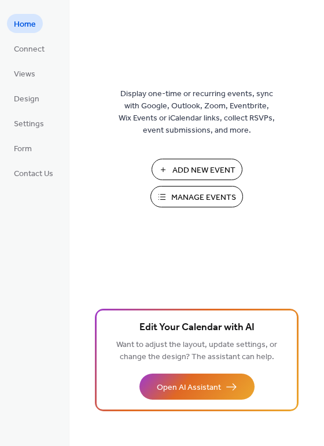
click at [195, 201] on span "Manage Events" at bounding box center [203, 198] width 65 height 12
click at [29, 72] on span "Views" at bounding box center [24, 74] width 21 height 12
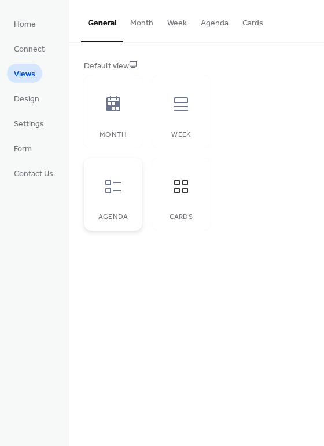
click at [116, 193] on icon at bounding box center [113, 186] width 19 height 19
click at [180, 188] on icon at bounding box center [181, 186] width 19 height 19
click at [24, 126] on span "Settings" at bounding box center [29, 124] width 30 height 12
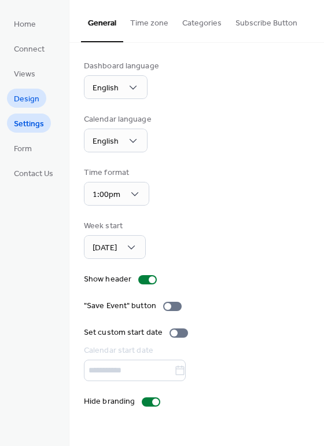
click at [39, 101] on link "Design" at bounding box center [26, 98] width 39 height 19
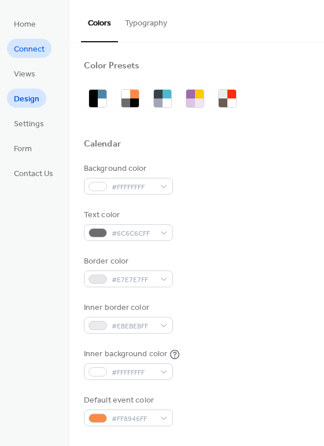
click at [30, 52] on span "Connect" at bounding box center [29, 49] width 31 height 12
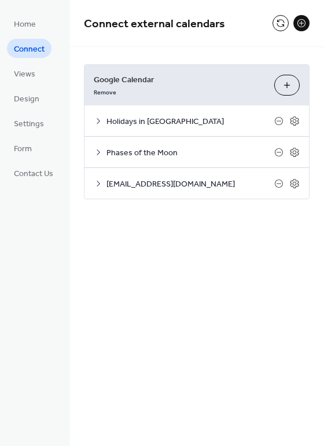
click at [178, 86] on div "Remove" at bounding box center [179, 91] width 171 height 12
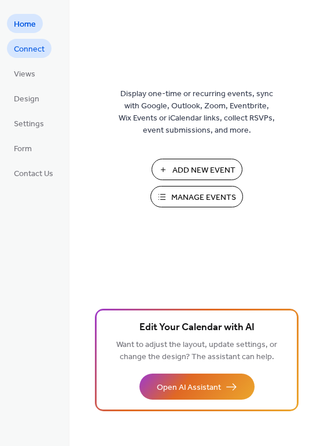
click at [31, 53] on span "Connect" at bounding box center [29, 49] width 31 height 12
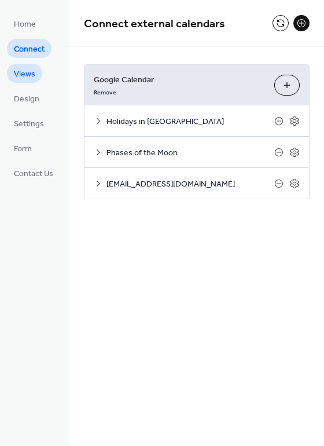
click at [27, 76] on span "Views" at bounding box center [24, 74] width 21 height 12
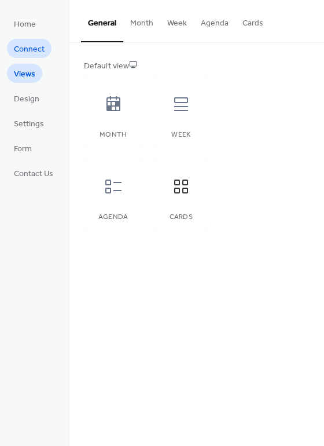
click at [30, 56] on span "Connect" at bounding box center [29, 49] width 31 height 12
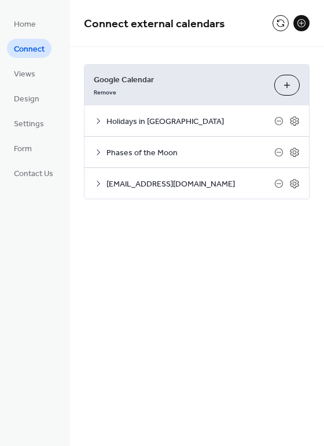
click at [140, 85] on span "Google Calendar" at bounding box center [179, 80] width 171 height 12
click at [152, 182] on span "[EMAIL_ADDRESS][DOMAIN_NAME]" at bounding box center [191, 184] width 168 height 12
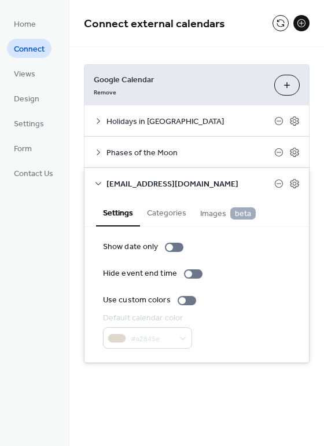
click at [168, 211] on button "Categories" at bounding box center [166, 212] width 53 height 27
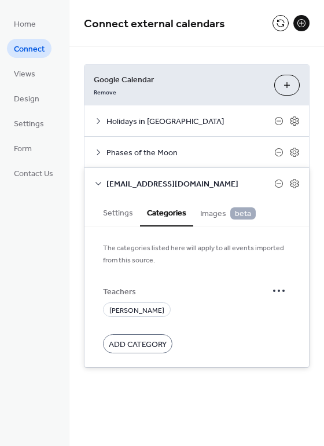
click at [208, 212] on span "Images beta" at bounding box center [228, 213] width 56 height 13
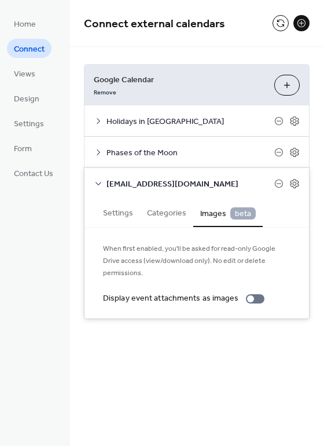
click at [165, 213] on button "Categories" at bounding box center [166, 212] width 53 height 27
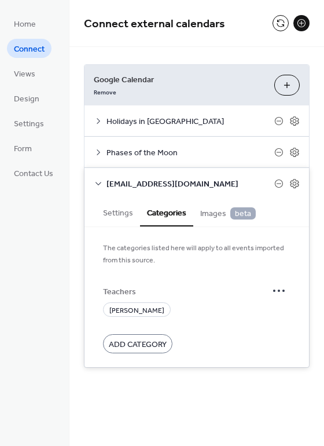
click at [120, 214] on button "Settings" at bounding box center [118, 212] width 44 height 27
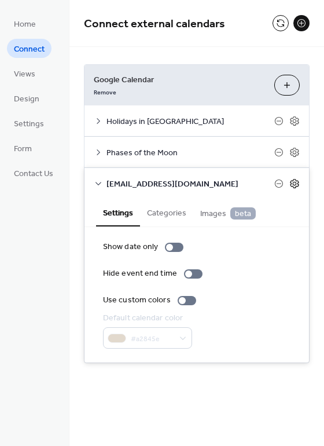
click at [294, 183] on icon at bounding box center [294, 183] width 10 height 10
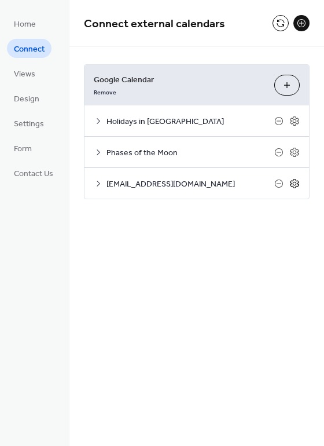
click at [296, 184] on icon at bounding box center [295, 183] width 4 height 4
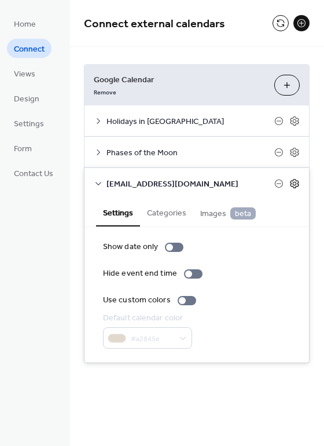
click at [296, 184] on icon at bounding box center [295, 183] width 4 height 4
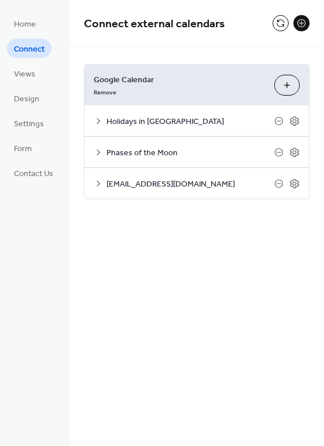
click at [173, 179] on span "[EMAIL_ADDRESS][DOMAIN_NAME]" at bounding box center [191, 184] width 168 height 12
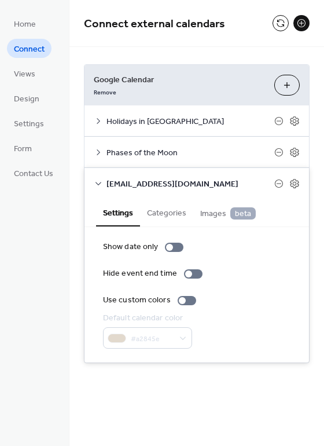
click at [173, 181] on span "[EMAIL_ADDRESS][DOMAIN_NAME]" at bounding box center [191, 184] width 168 height 12
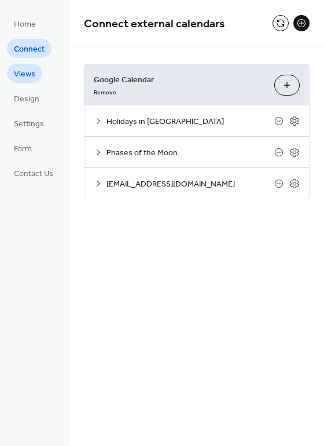
click at [27, 75] on span "Views" at bounding box center [24, 74] width 21 height 12
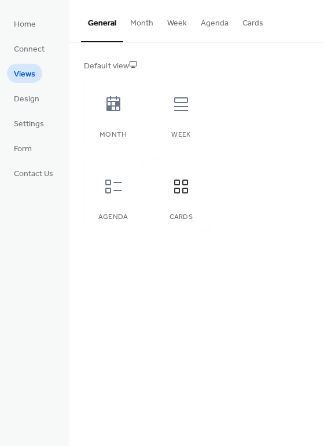
click at [252, 22] on button "Cards" at bounding box center [253, 20] width 35 height 41
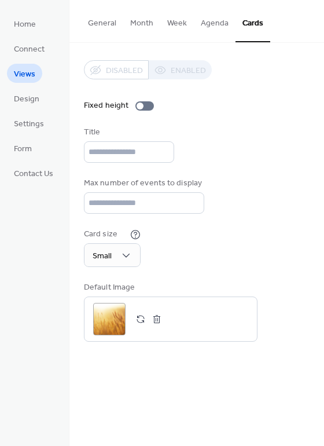
click at [201, 274] on div "Disabled Enabled Fixed height Title Max number of events to display ** Card siz…" at bounding box center [197, 200] width 226 height 281
click at [120, 322] on div ";" at bounding box center [109, 319] width 32 height 32
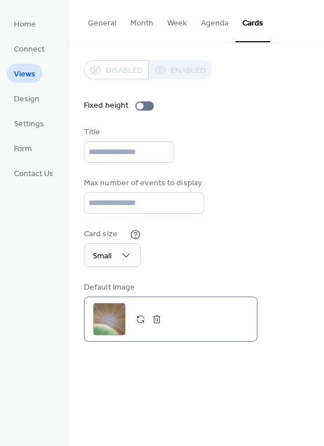
click at [112, 324] on div ";" at bounding box center [109, 319] width 32 height 32
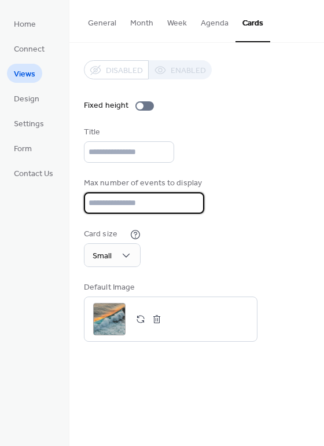
click at [196, 205] on input "**" at bounding box center [144, 202] width 120 height 21
click at [191, 206] on input "**" at bounding box center [144, 202] width 120 height 21
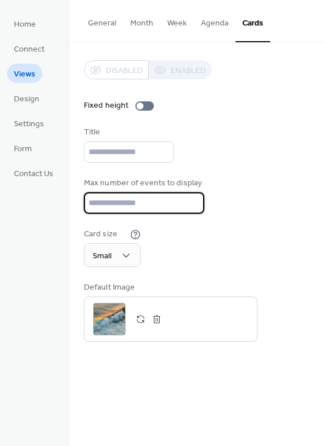
click at [191, 206] on input "**" at bounding box center [144, 202] width 120 height 21
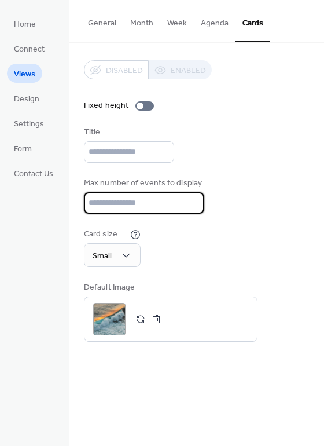
click at [191, 206] on input "**" at bounding box center [144, 202] width 120 height 21
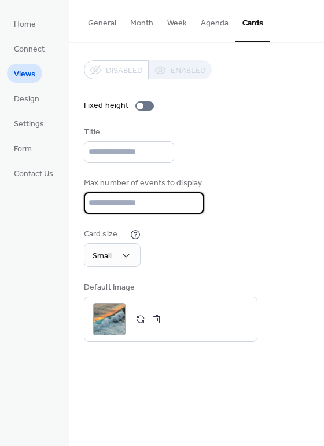
click at [191, 206] on input "**" at bounding box center [144, 202] width 120 height 21
type input "**"
click at [191, 206] on input "**" at bounding box center [144, 202] width 120 height 21
click at [225, 204] on div "Max number of events to display **" at bounding box center [197, 195] width 226 height 36
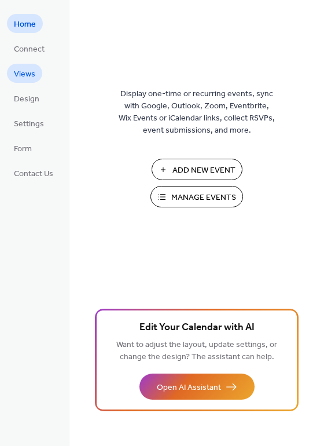
click at [36, 75] on link "Views" at bounding box center [24, 73] width 35 height 19
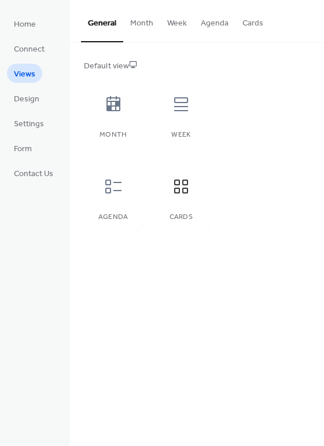
click at [252, 24] on button "Cards" at bounding box center [253, 20] width 35 height 41
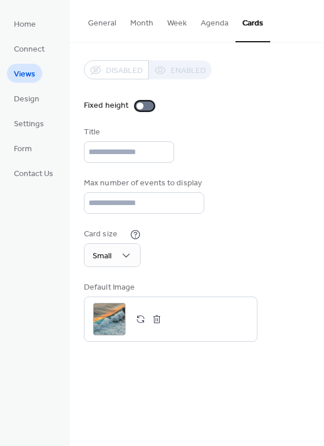
click at [138, 107] on div at bounding box center [140, 105] width 7 height 7
click at [149, 107] on div at bounding box center [149, 105] width 7 height 7
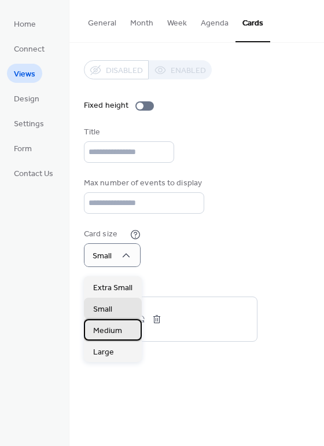
click at [108, 327] on span "Medium" at bounding box center [107, 331] width 29 height 12
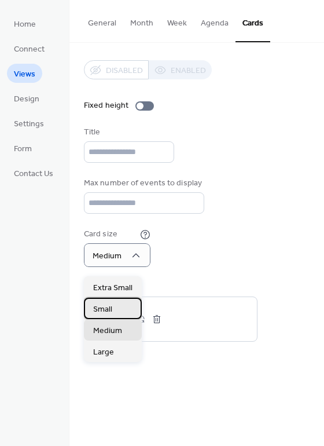
click at [110, 307] on span "Small" at bounding box center [102, 309] width 19 height 12
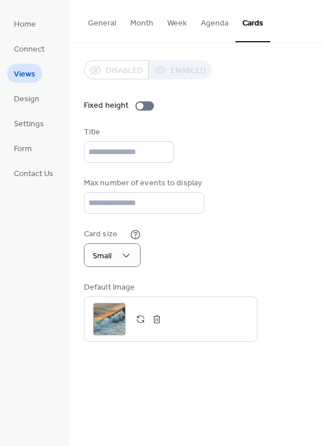
click at [234, 105] on div "Fixed height" at bounding box center [197, 106] width 226 height 12
click at [208, 17] on button "Agenda" at bounding box center [215, 20] width 42 height 41
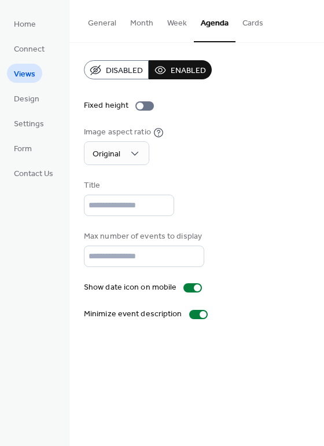
click at [252, 23] on button "Cards" at bounding box center [253, 20] width 35 height 41
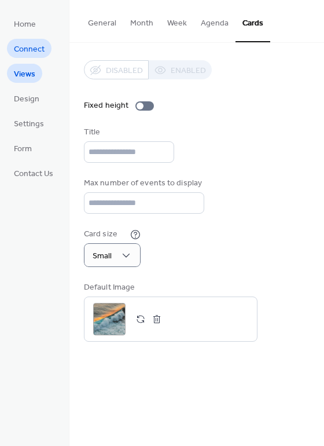
click at [28, 49] on span "Connect" at bounding box center [29, 49] width 31 height 12
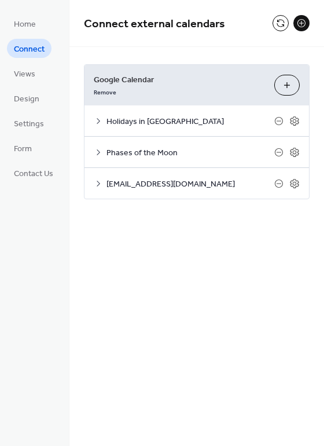
click at [300, 22] on button at bounding box center [301, 23] width 16 height 16
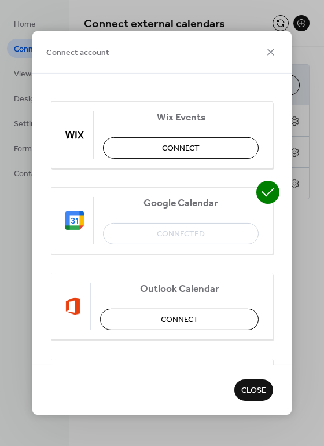
click at [312, 122] on div "Connect account Wix Events Connect Google Calendar Connected Outlook Calendar C…" at bounding box center [162, 223] width 324 height 446
click at [271, 56] on icon at bounding box center [271, 52] width 14 height 14
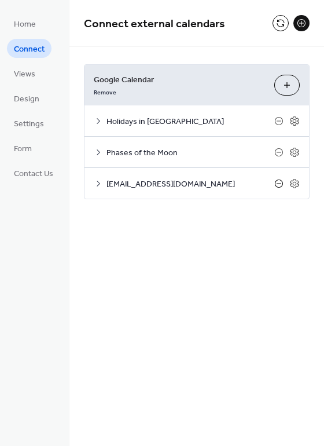
click at [280, 183] on icon at bounding box center [279, 183] width 5 height 1
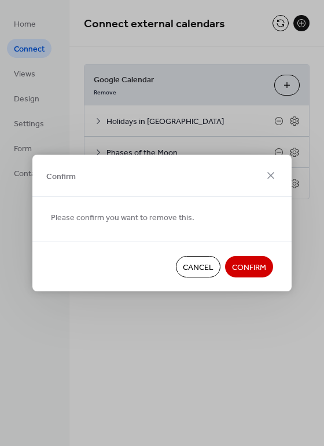
click at [251, 269] on span "Confirm" at bounding box center [249, 268] width 34 height 12
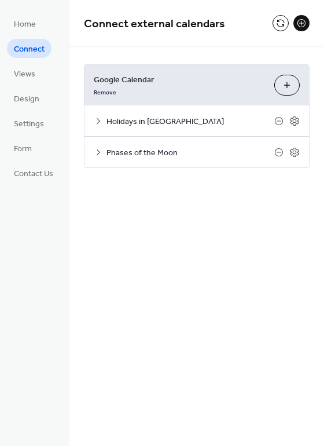
click at [302, 23] on button at bounding box center [301, 23] width 16 height 16
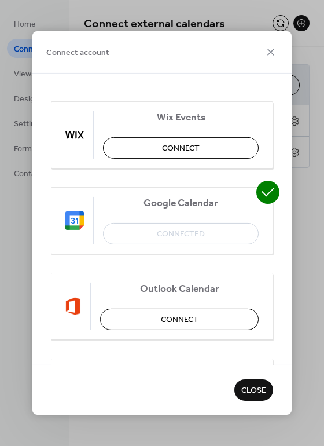
click at [298, 204] on div "Connect account Wix Events Connect Google Calendar Connected Outlook Calendar C…" at bounding box center [162, 223] width 324 height 446
click at [296, 211] on div "Connect account Wix Events Connect Google Calendar Connected Outlook Calendar C…" at bounding box center [162, 223] width 324 height 446
click at [273, 51] on icon at bounding box center [270, 52] width 7 height 7
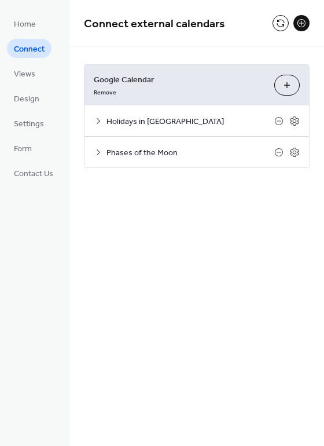
click at [248, 31] on span "Connect external calendars" at bounding box center [178, 24] width 189 height 23
click at [168, 178] on div "Google Calendar Remove Choose Calendars Holidays in United States Settings Cate…" at bounding box center [196, 116] width 255 height 138
click at [286, 85] on button "Choose Calendars" at bounding box center [286, 85] width 25 height 21
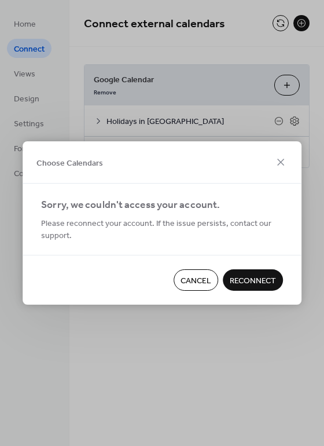
click at [248, 281] on span "Reconnect" at bounding box center [253, 281] width 46 height 12
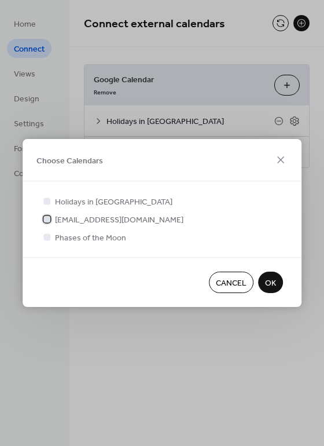
click at [49, 217] on div at bounding box center [46, 218] width 7 height 7
click at [274, 282] on span "OK" at bounding box center [270, 283] width 11 height 12
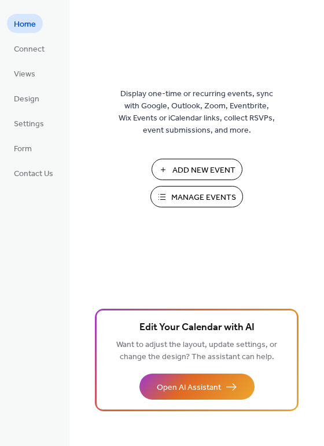
click at [206, 196] on span "Manage Events" at bounding box center [203, 198] width 65 height 12
click at [195, 194] on span "Manage Events" at bounding box center [203, 198] width 65 height 12
click at [27, 56] on span "Connect" at bounding box center [29, 49] width 31 height 12
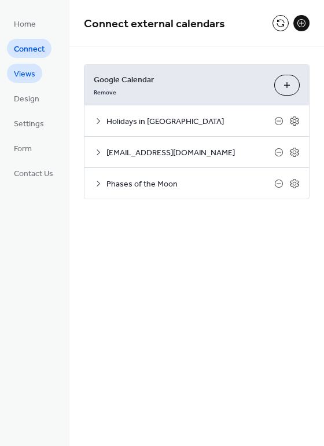
click at [28, 74] on span "Views" at bounding box center [24, 74] width 21 height 12
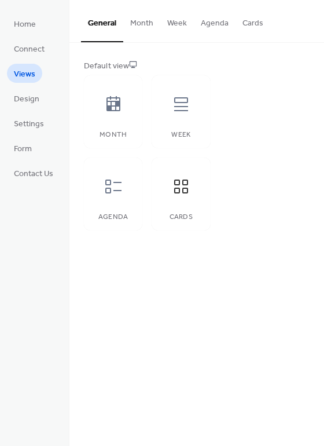
click at [252, 25] on button "Cards" at bounding box center [253, 20] width 35 height 41
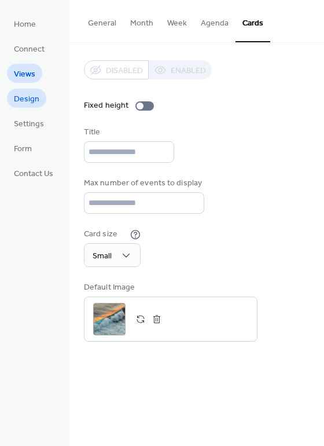
click at [29, 102] on span "Design" at bounding box center [26, 99] width 25 height 12
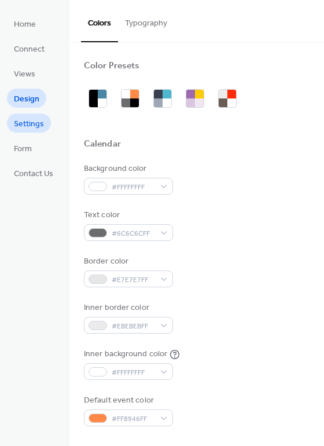
click at [25, 119] on span "Settings" at bounding box center [29, 124] width 30 height 12
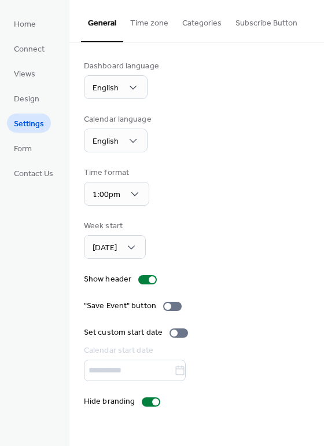
click at [151, 24] on button "Time zone" at bounding box center [149, 20] width 52 height 41
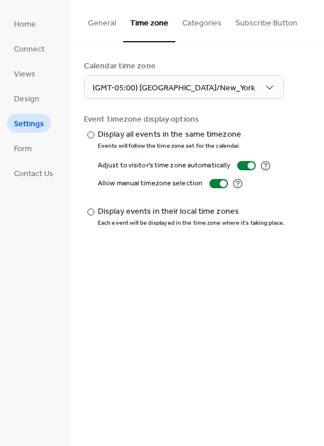
click at [191, 23] on button "Categories" at bounding box center [201, 20] width 53 height 41
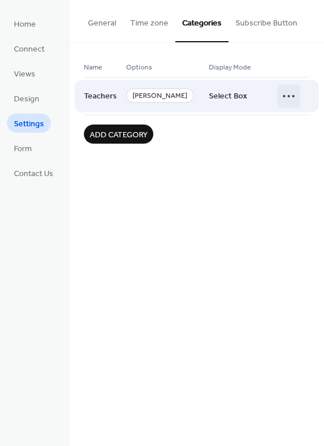
click at [289, 93] on icon at bounding box center [289, 96] width 19 height 19
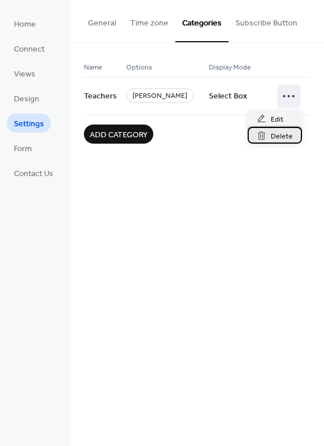
click at [274, 137] on span "Delete" at bounding box center [282, 136] width 22 height 12
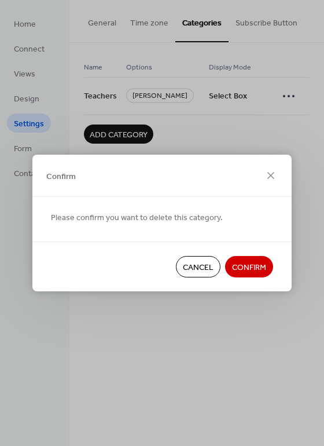
click at [252, 270] on span "Confirm" at bounding box center [249, 268] width 34 height 12
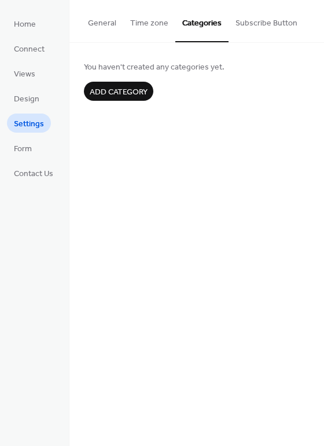
click at [257, 21] on button "Subscribe Button" at bounding box center [267, 20] width 76 height 41
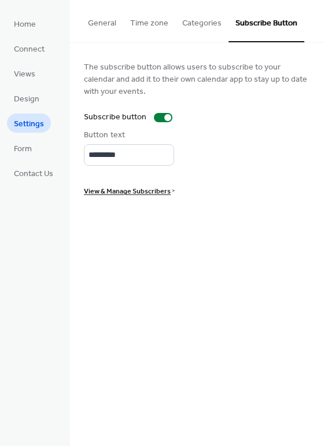
click at [201, 27] on button "Categories" at bounding box center [201, 20] width 53 height 41
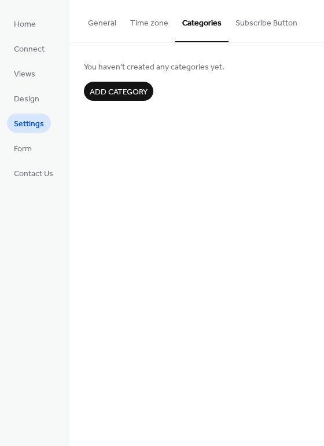
click at [152, 23] on button "Time zone" at bounding box center [149, 20] width 52 height 41
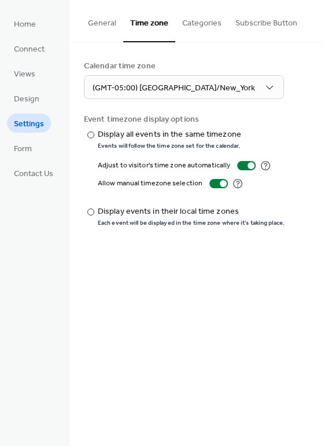
click at [86, 25] on button "General" at bounding box center [102, 20] width 42 height 41
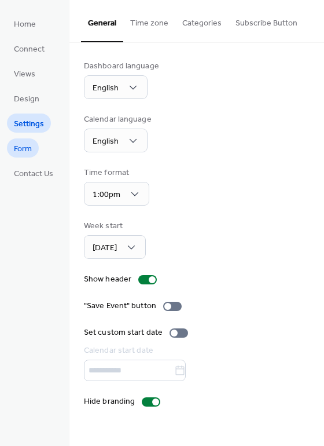
click at [23, 149] on span "Form" at bounding box center [23, 149] width 18 height 12
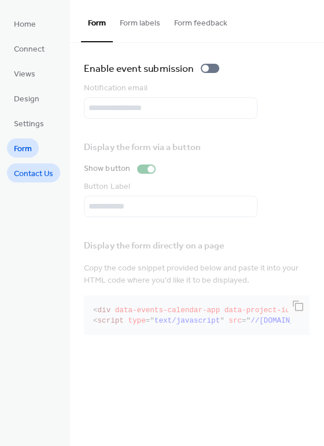
click at [25, 175] on span "Contact Us" at bounding box center [33, 174] width 39 height 12
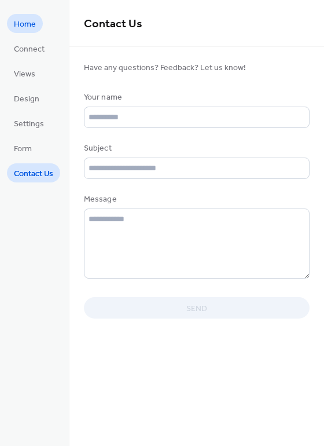
click at [28, 23] on span "Home" at bounding box center [25, 25] width 22 height 12
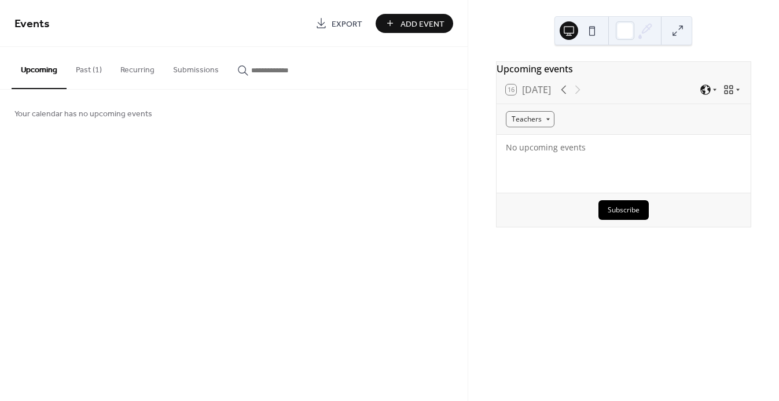
click at [186, 68] on button "Submissions" at bounding box center [196, 67] width 64 height 41
click at [139, 68] on button "Recurring" at bounding box center [137, 67] width 53 height 41
drag, startPoint x: 79, startPoint y: 71, endPoint x: 50, endPoint y: 72, distance: 28.9
click at [79, 71] on button "Past (1)" at bounding box center [89, 67] width 45 height 41
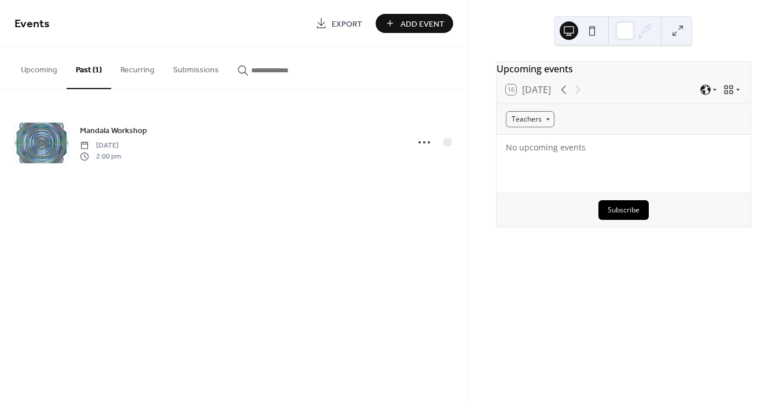
click at [43, 71] on button "Upcoming" at bounding box center [39, 67] width 55 height 41
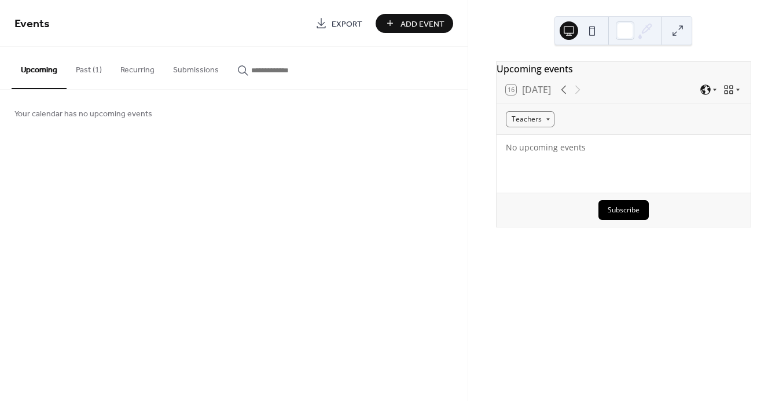
click at [86, 69] on button "Past (1)" at bounding box center [89, 67] width 45 height 41
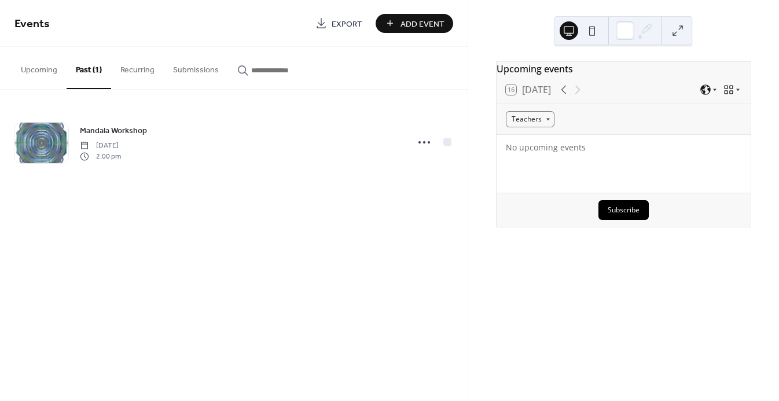
click at [48, 69] on button "Upcoming" at bounding box center [39, 67] width 55 height 41
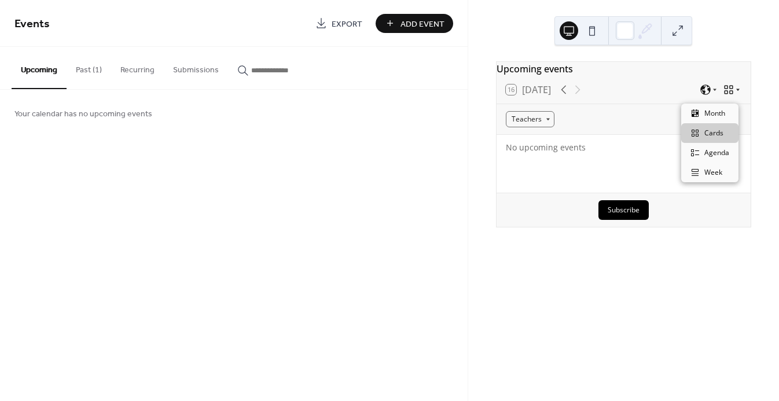
click at [726, 94] on icon at bounding box center [729, 90] width 9 height 9
click at [720, 133] on span "Cards" at bounding box center [713, 133] width 19 height 10
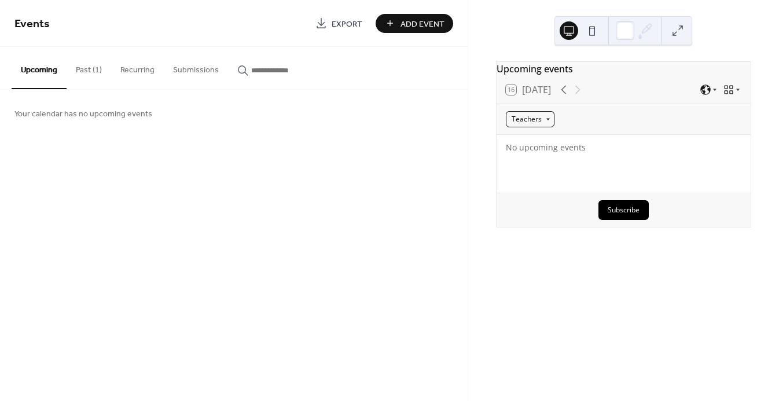
click at [548, 124] on div "Teachers" at bounding box center [530, 119] width 49 height 16
click at [548, 126] on div "Teachers" at bounding box center [530, 119] width 49 height 16
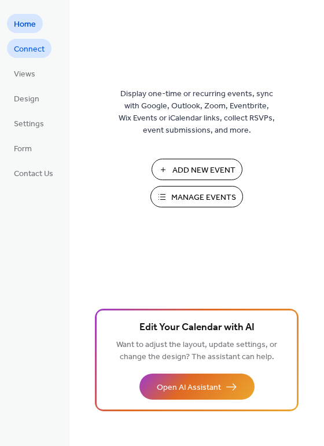
click at [24, 53] on span "Connect" at bounding box center [29, 49] width 31 height 12
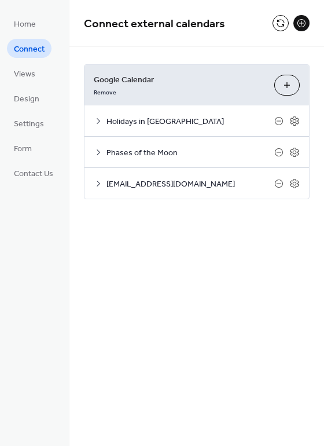
click at [99, 183] on icon at bounding box center [98, 183] width 9 height 9
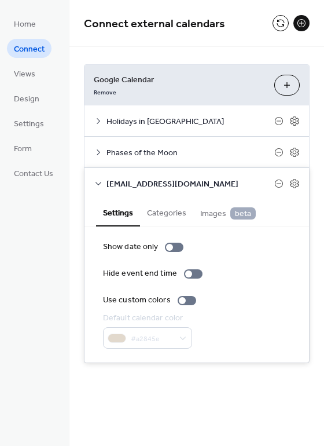
click at [177, 215] on button "Categories" at bounding box center [166, 212] width 53 height 27
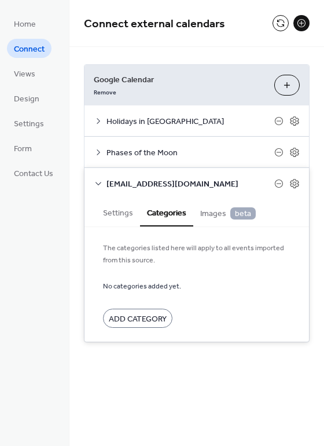
click at [121, 212] on button "Settings" at bounding box center [118, 212] width 44 height 27
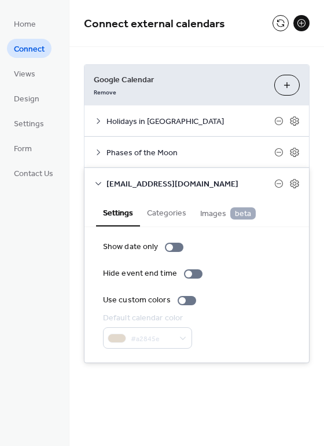
click at [98, 185] on icon at bounding box center [99, 183] width 6 height 3
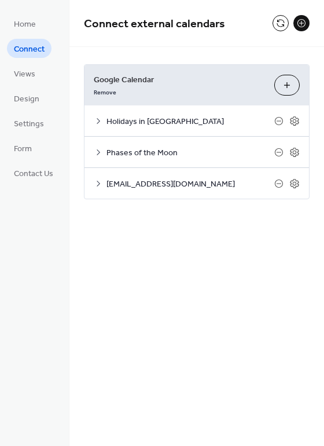
click at [177, 285] on div "Connect external calendars Google Calendar Remove Choose Calendars Holidays in …" at bounding box center [196, 223] width 255 height 446
click at [295, 184] on icon at bounding box center [294, 183] width 10 height 10
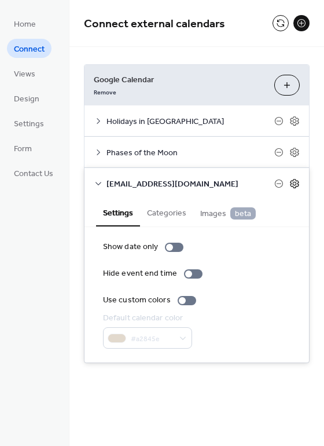
click at [295, 184] on icon at bounding box center [294, 183] width 10 height 10
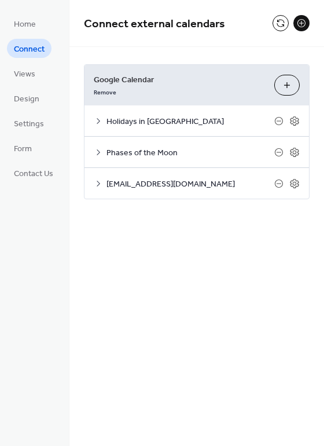
click at [209, 278] on div "Connect external calendars Google Calendar Remove Choose Calendars Holidays in …" at bounding box center [196, 223] width 255 height 446
click at [35, 174] on span "Contact Us" at bounding box center [33, 174] width 39 height 12
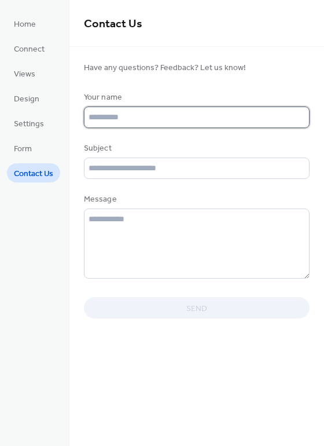
click at [154, 125] on input "text" at bounding box center [197, 117] width 226 height 21
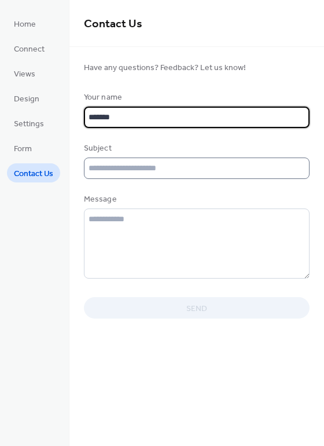
type input "*******"
click at [166, 174] on input "text" at bounding box center [197, 167] width 226 height 21
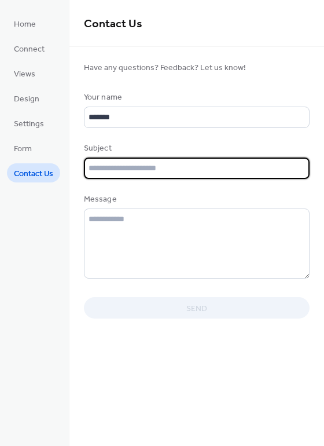
type input "*"
type input "**********"
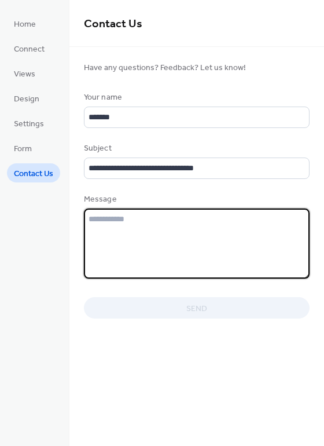
click at [175, 236] on textarea at bounding box center [197, 243] width 226 height 70
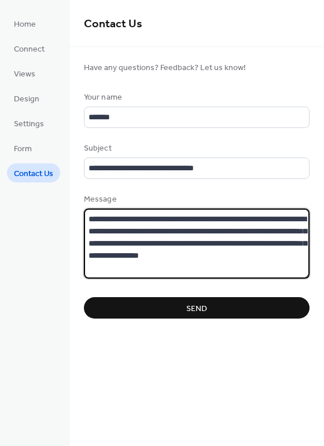
type textarea "**********"
